Goal: Task Accomplishment & Management: Manage account settings

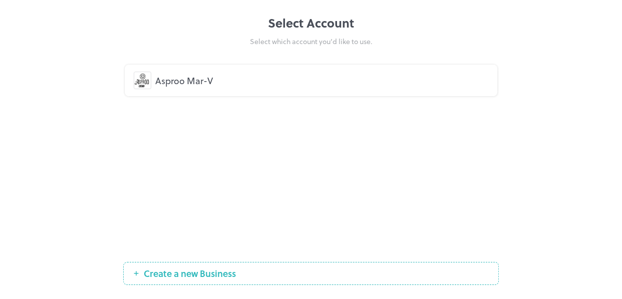
click at [375, 81] on div "Asproo Mar-V" at bounding box center [321, 81] width 333 height 14
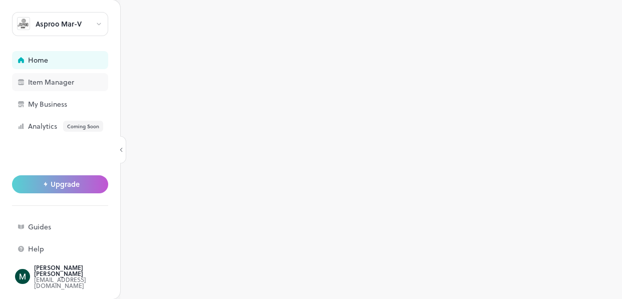
click at [70, 85] on div "Item Manager" at bounding box center [78, 82] width 100 height 7
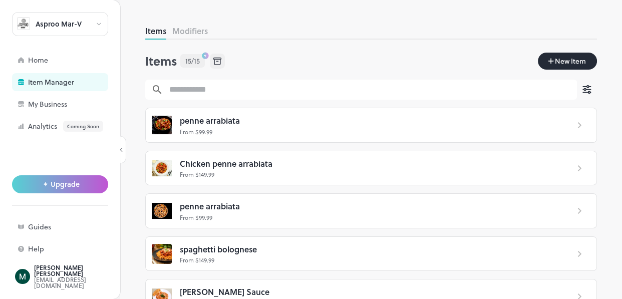
click at [554, 57] on span "New Item" at bounding box center [570, 61] width 33 height 11
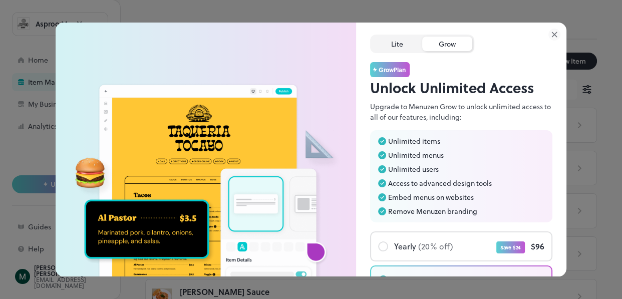
click at [389, 46] on div "Lite" at bounding box center [397, 44] width 50 height 15
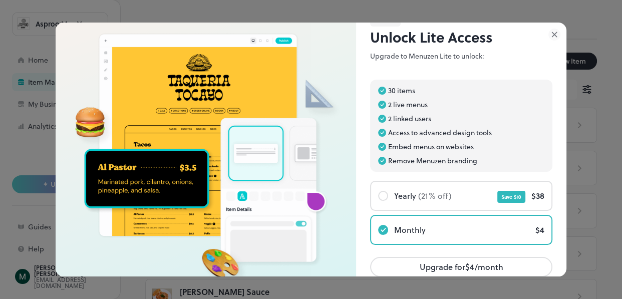
scroll to position [47, 0]
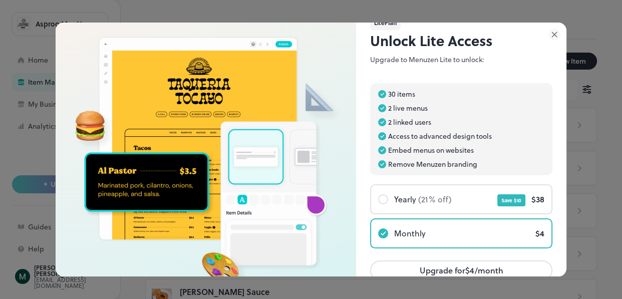
click at [555, 33] on icon at bounding box center [555, 35] width 12 height 12
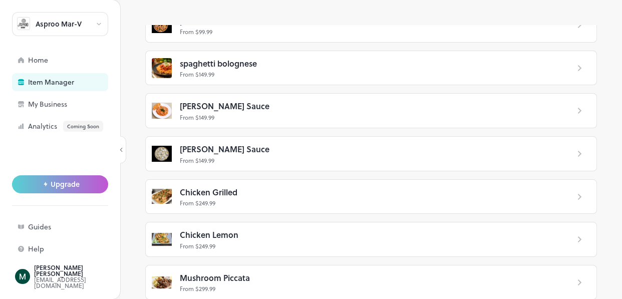
scroll to position [189, 0]
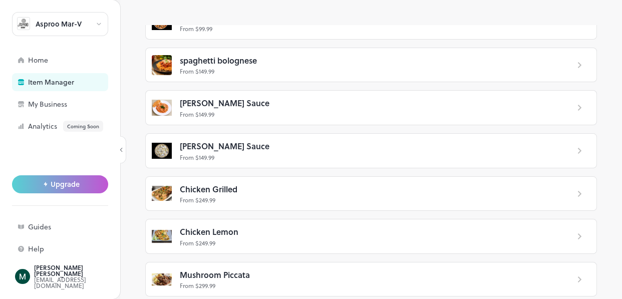
drag, startPoint x: 600, startPoint y: 131, endPoint x: 595, endPoint y: 138, distance: 9.0
click at [595, 138] on div "Items Modifiers Items 15/15 New Item ​ ​ penne arrabiata From $ 99.99 Chicken p…" at bounding box center [371, 162] width 502 height 274
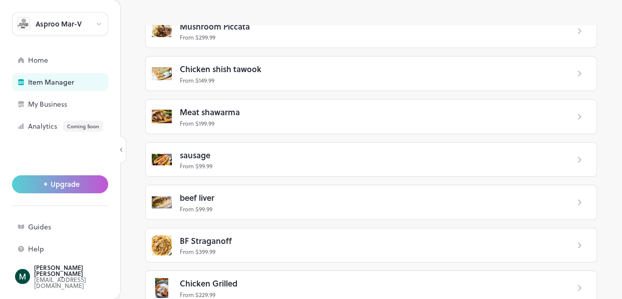
scroll to position [450, 0]
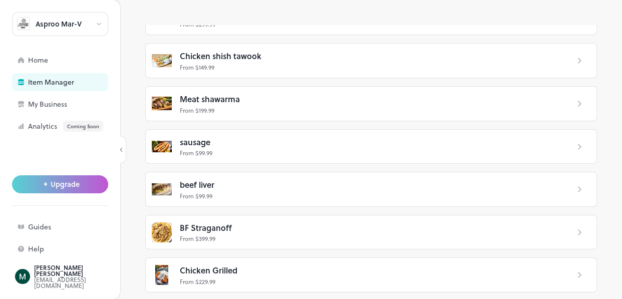
click at [556, 271] on div "Chicken Grilled From $ 229.99" at bounding box center [370, 275] width 397 height 22
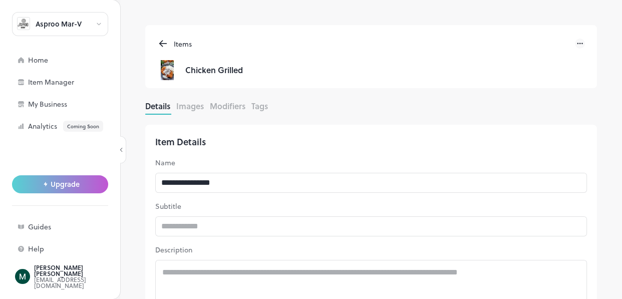
click at [165, 44] on icon at bounding box center [163, 44] width 7 height 0
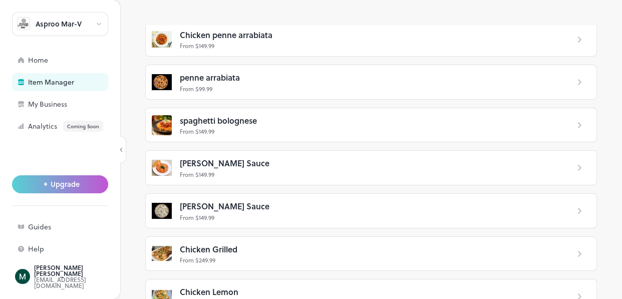
scroll to position [216, 0]
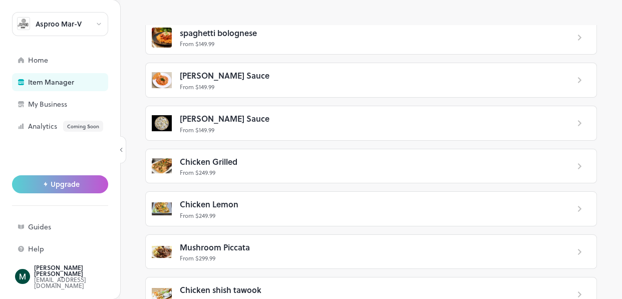
click at [597, 185] on div "Items Modifiers Items 15/15 New Item ​ ​ penne arrabiata From $ 99.99 Chicken p…" at bounding box center [371, 162] width 502 height 274
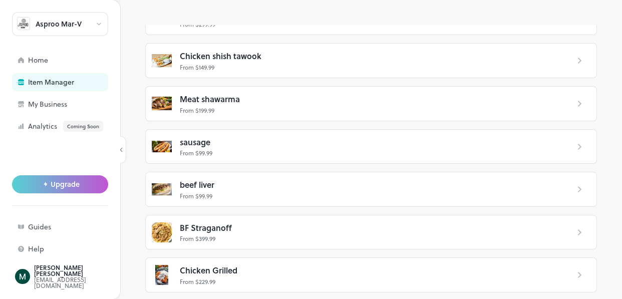
click at [560, 275] on div "Chicken Grilled From $ 229.99" at bounding box center [370, 275] width 397 height 22
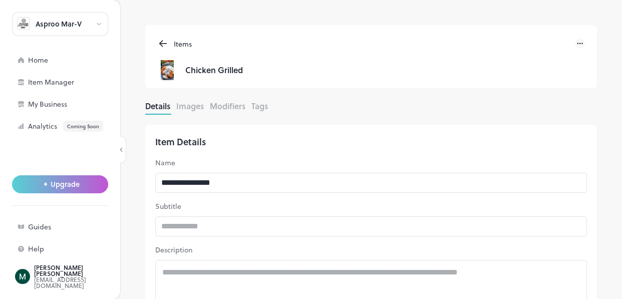
click at [576, 43] on icon at bounding box center [580, 44] width 10 height 10
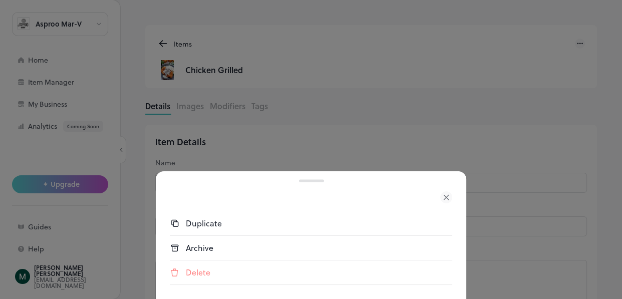
click at [204, 276] on div "Delete" at bounding box center [319, 273] width 267 height 12
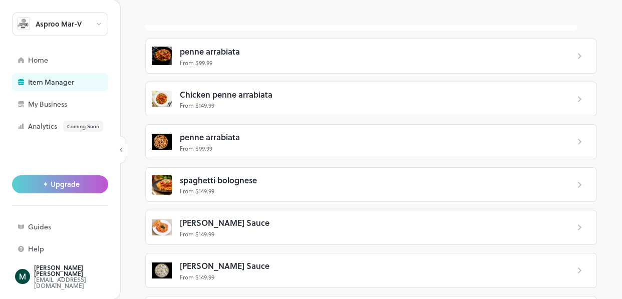
scroll to position [51, 0]
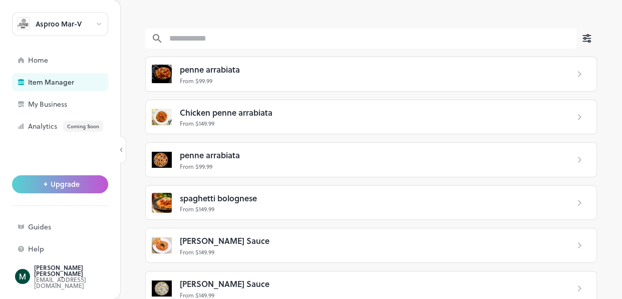
click at [574, 161] on icon at bounding box center [580, 160] width 12 height 12
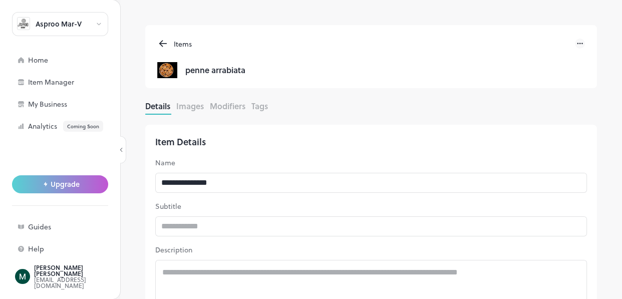
click at [579, 39] on icon at bounding box center [580, 44] width 10 height 10
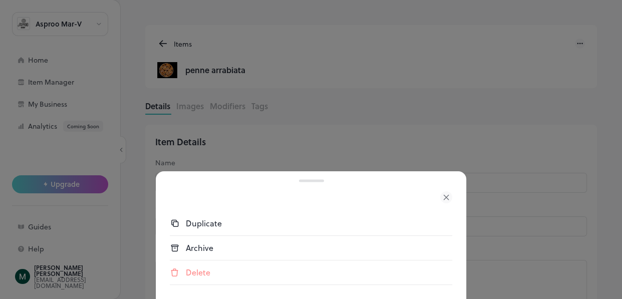
click at [210, 265] on div "Delete" at bounding box center [311, 273] width 283 height 24
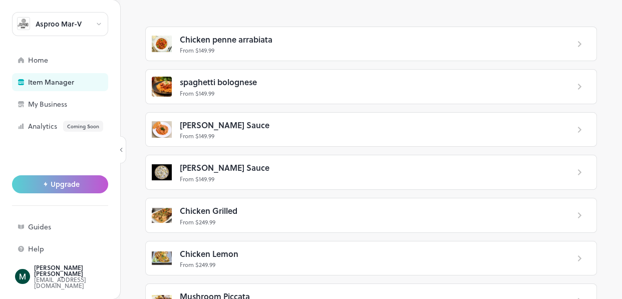
scroll to position [121, 0]
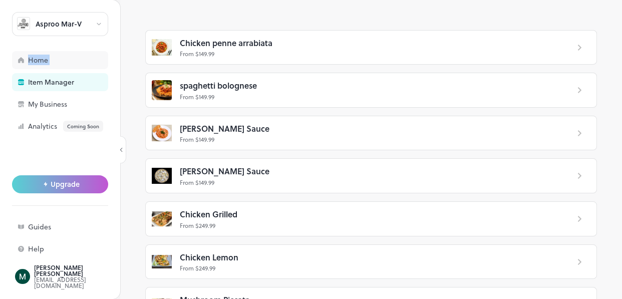
drag, startPoint x: 28, startPoint y: 71, endPoint x: 30, endPoint y: 66, distance: 5.4
click at [30, 66] on div "Asproo Mar-V Home Item Manager My Business Analytics Coming Soon" at bounding box center [60, 73] width 96 height 123
click at [31, 66] on div "Home" at bounding box center [60, 60] width 96 height 18
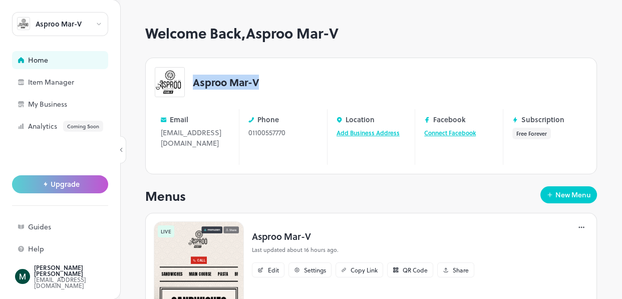
drag, startPoint x: 193, startPoint y: 83, endPoint x: 261, endPoint y: 82, distance: 68.1
click at [261, 82] on div "Asproo Mar-V" at bounding box center [371, 82] width 433 height 30
click at [244, 97] on div "Asproo Mar-V Email asproolounge@gmail.com Edit Phone 01100557770 Edit Location …" at bounding box center [371, 116] width 452 height 117
drag, startPoint x: 169, startPoint y: 119, endPoint x: 189, endPoint y: 120, distance: 20.1
click at [189, 120] on div "Email" at bounding box center [195, 119] width 69 height 9
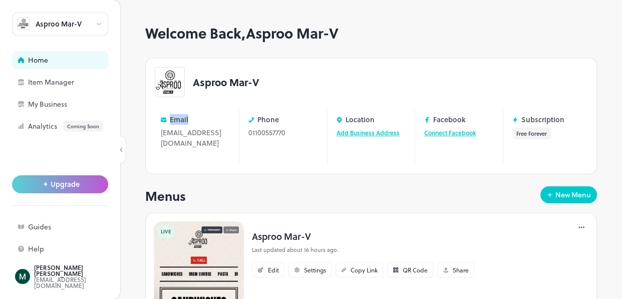
click at [189, 121] on div "Email" at bounding box center [195, 119] width 69 height 9
drag, startPoint x: 160, startPoint y: 134, endPoint x: 176, endPoint y: 144, distance: 19.2
click at [176, 144] on div "asproolounge@gmail.com Edit" at bounding box center [195, 143] width 69 height 32
click at [250, 145] on div "Phone 01100557770 Edit" at bounding box center [282, 137] width 81 height 56
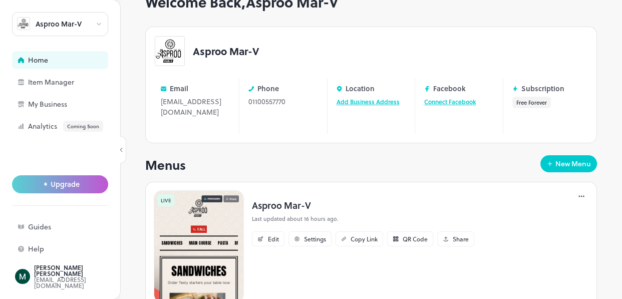
scroll to position [32, 0]
click at [261, 101] on div "01100557770 Edit" at bounding box center [282, 101] width 69 height 11
click at [283, 102] on div "01100557770 Edit" at bounding box center [282, 101] width 69 height 11
click at [287, 102] on div "01100557770 Edit" at bounding box center [282, 101] width 69 height 11
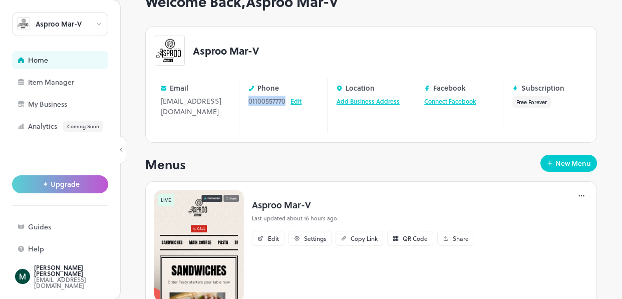
drag, startPoint x: 284, startPoint y: 101, endPoint x: 248, endPoint y: 104, distance: 35.7
click at [248, 104] on div "01100557770 Edit" at bounding box center [282, 101] width 69 height 11
copy div "01100557770"
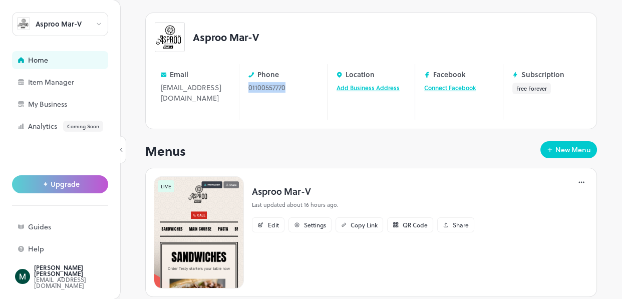
scroll to position [56, 0]
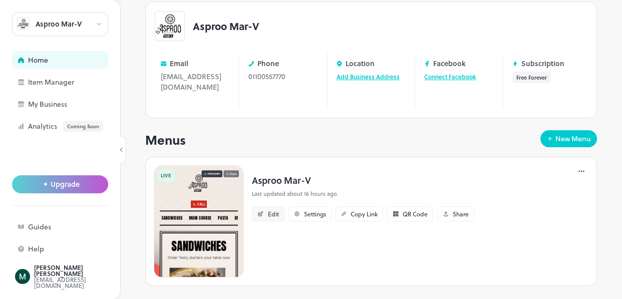
click at [270, 211] on div "Edit" at bounding box center [273, 214] width 11 height 6
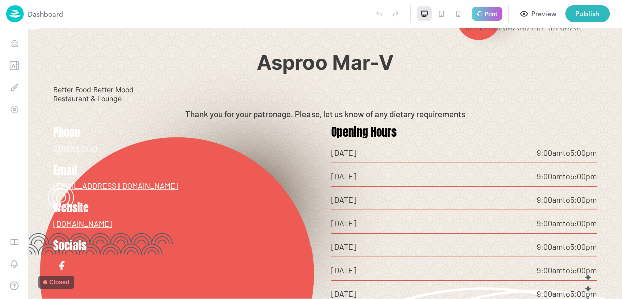
scroll to position [2289, 0]
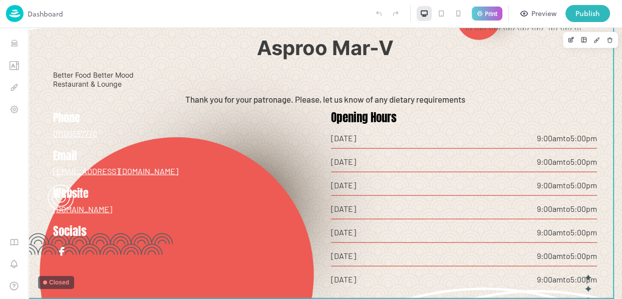
click at [388, 251] on span "Saturday" at bounding box center [434, 256] width 206 height 10
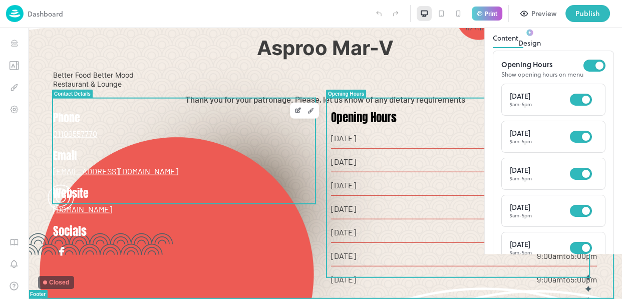
drag, startPoint x: 99, startPoint y: 60, endPoint x: 245, endPoint y: 100, distance: 151.2
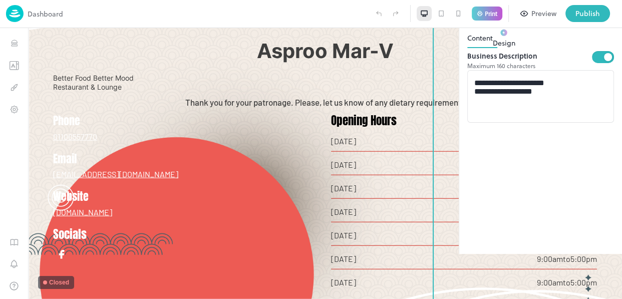
scroll to position [2283, 0]
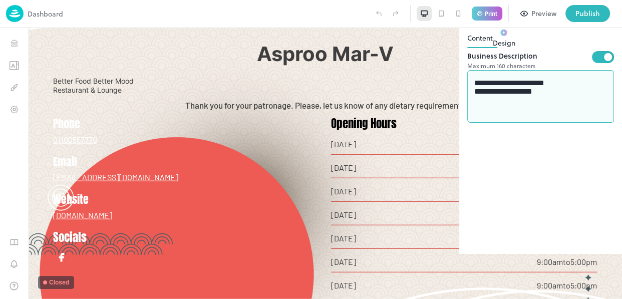
click at [551, 115] on textarea "**********" at bounding box center [540, 97] width 133 height 36
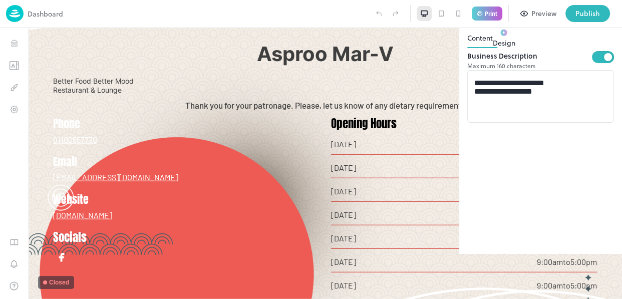
click at [610, 24] on icon at bounding box center [608, 18] width 12 height 12
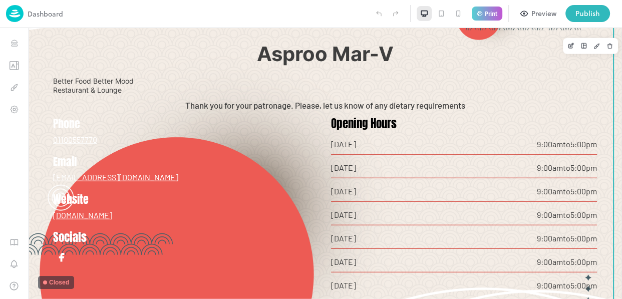
scroll to position [2289, 0]
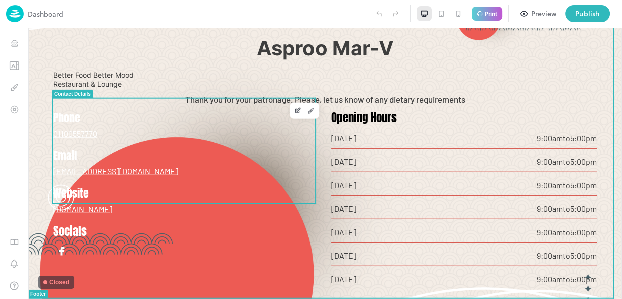
click at [151, 149] on div "Phone 01100557770 Email asproolounge@gmail.com Website www.asproolounge.com" at bounding box center [186, 163] width 266 height 104
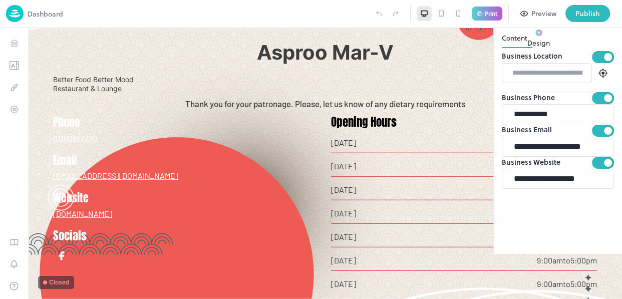
scroll to position [161, 0]
click at [571, 189] on input "**********" at bounding box center [561, 179] width 106 height 20
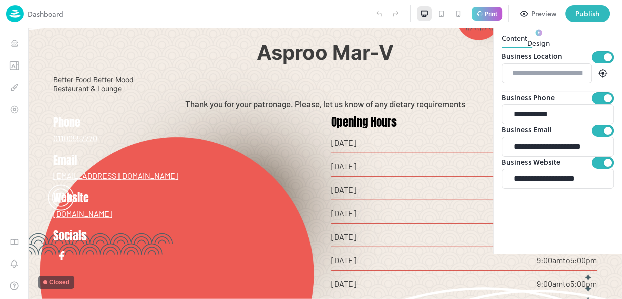
click at [610, 24] on icon at bounding box center [608, 18] width 12 height 12
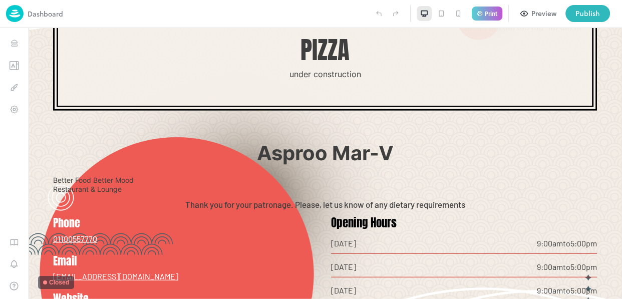
scroll to position [2289, 0]
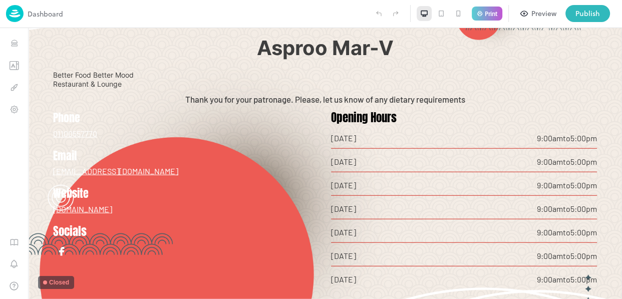
drag, startPoint x: 620, startPoint y: 278, endPoint x: 649, endPoint y: 314, distance: 47.0
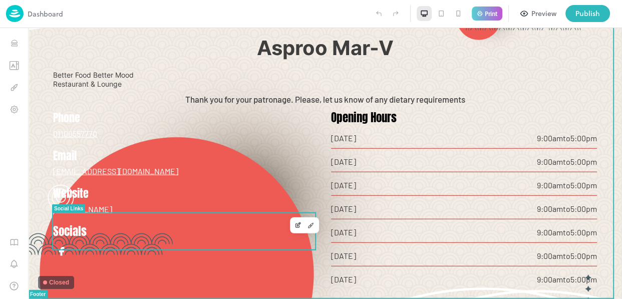
click at [114, 243] on div at bounding box center [186, 252] width 266 height 18
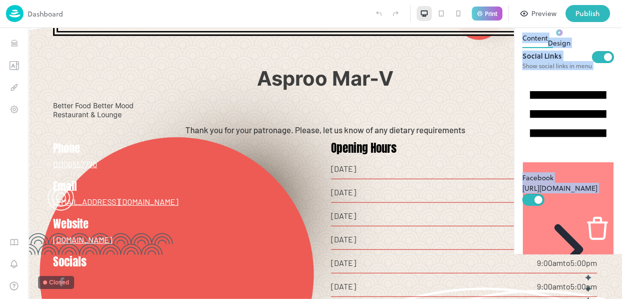
drag, startPoint x: 517, startPoint y: 130, endPoint x: 491, endPoint y: 122, distance: 26.8
click at [523, 122] on div "Facebook https://www.facebook.com/share/19Ro79n1JF/" at bounding box center [569, 181] width 92 height 223
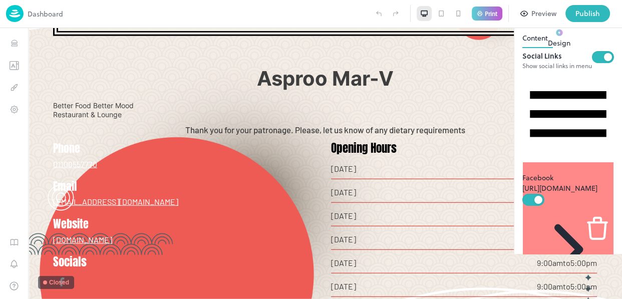
click at [523, 172] on div "Facebook" at bounding box center [569, 177] width 92 height 11
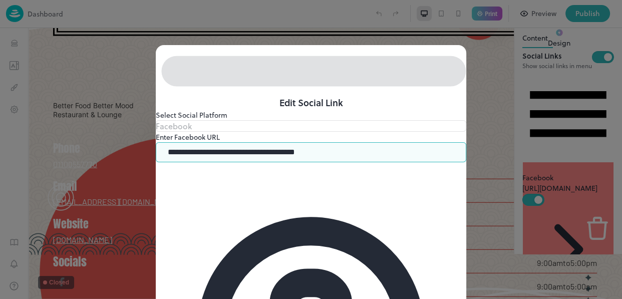
click at [375, 162] on input "**********" at bounding box center [314, 152] width 305 height 20
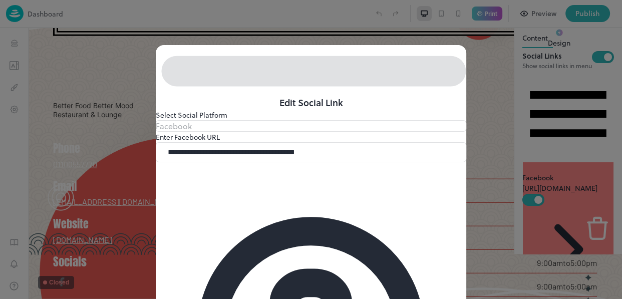
click at [452, 109] on icon at bounding box center [458, 102] width 13 height 13
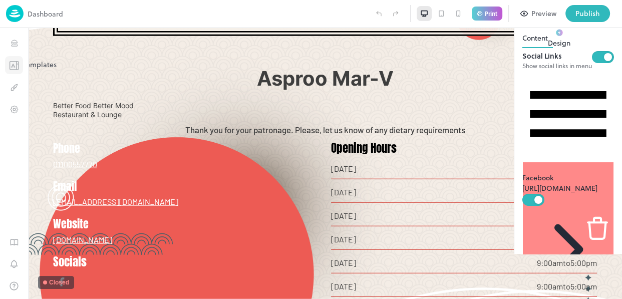
click at [14, 68] on icon "Templates" at bounding box center [14, 66] width 10 height 10
